Goal: Task Accomplishment & Management: Manage account settings

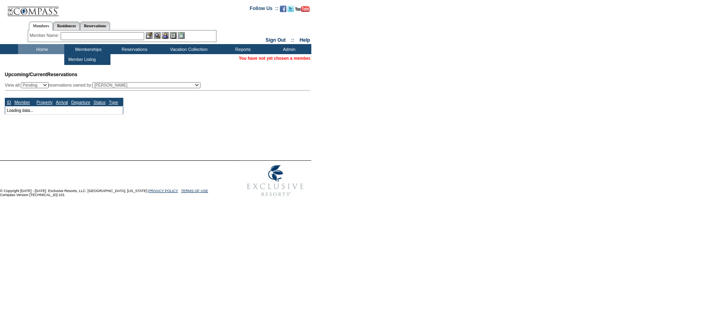
click at [108, 34] on input "text" at bounding box center [103, 36] width 84 height 8
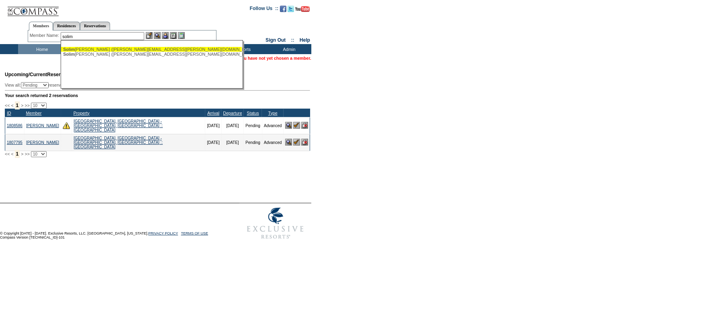
click at [110, 49] on div "Solim ene, Jennifer (jennifer.solimene@gmail.com)" at bounding box center [151, 49] width 177 height 5
type input "Solimene, Jennifer (jennifer.solimene@gmail.com)"
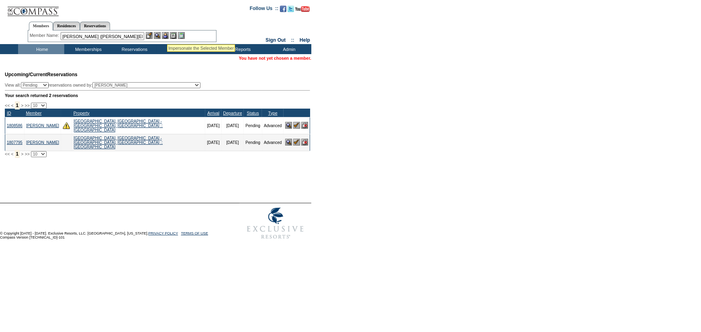
click at [167, 34] on img at bounding box center [165, 35] width 7 height 7
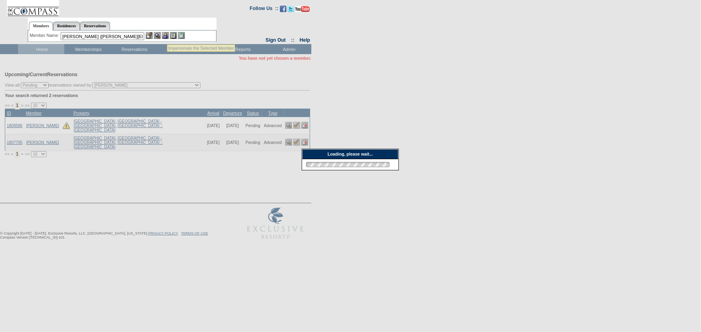
click at [159, 34] on img at bounding box center [157, 35] width 7 height 7
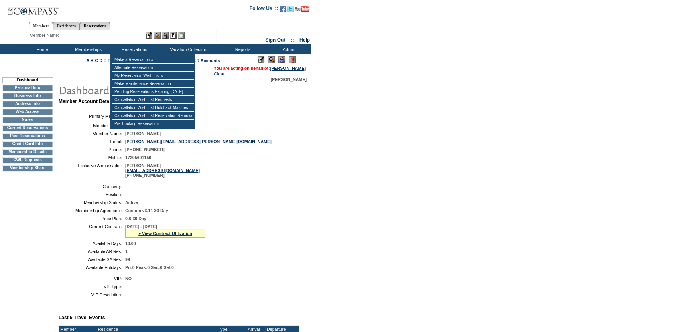
click at [272, 150] on td "[PHONE_NUMBER]" at bounding box center [210, 149] width 171 height 5
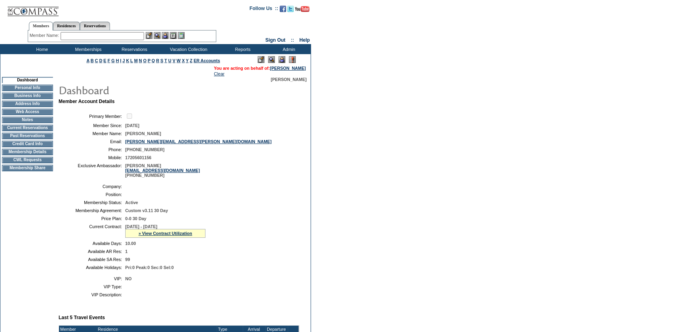
click at [25, 161] on td "CWL Requests" at bounding box center [27, 160] width 51 height 6
